Goal: Find contact information: Find contact information

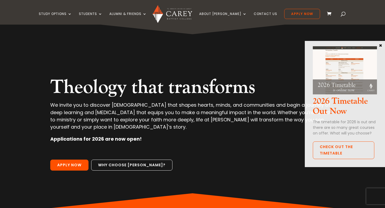
scroll to position [14, 0]
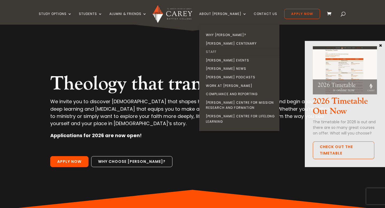
click at [224, 50] on link "Staff" at bounding box center [241, 52] width 80 height 9
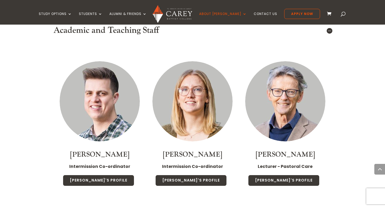
scroll to position [745, 0]
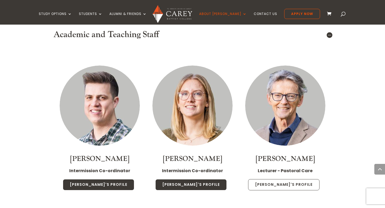
click at [282, 179] on link "Phil's Profile" at bounding box center [283, 184] width 71 height 11
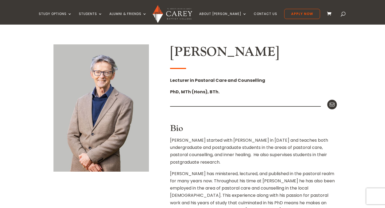
scroll to position [126, 0]
click at [334, 105] on icon at bounding box center [332, 104] width 7 height 7
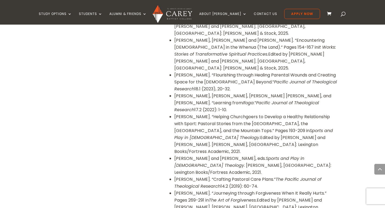
scroll to position [487, 0]
